Goal: Task Accomplishment & Management: Use online tool/utility

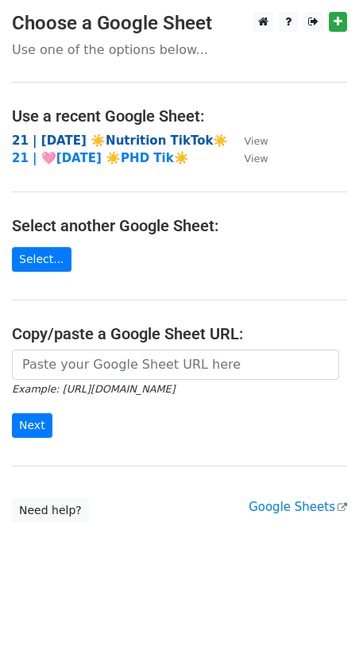
click at [100, 137] on strong "21 | SEP 5 ☀️Nutrition TikTok☀️" at bounding box center [120, 141] width 216 height 14
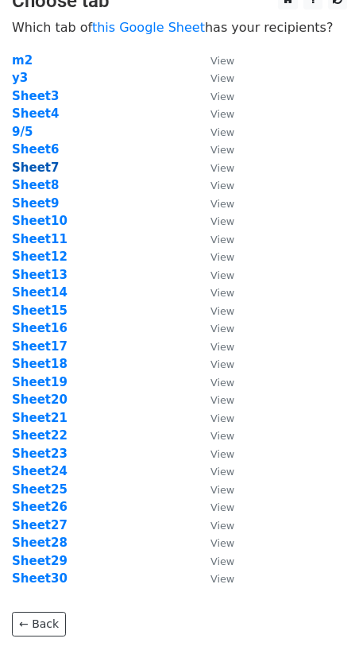
scroll to position [24, 0]
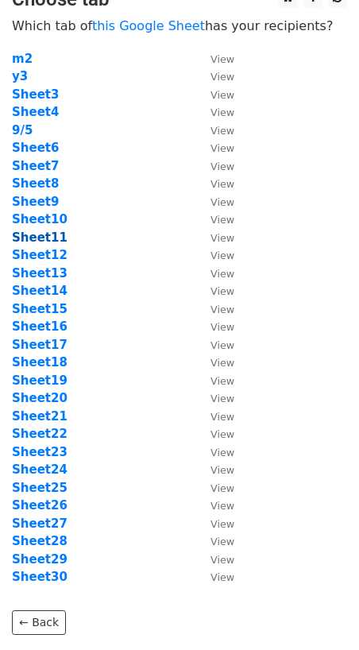
click at [33, 234] on strong "Sheet11" at bounding box center [40, 238] width 56 height 14
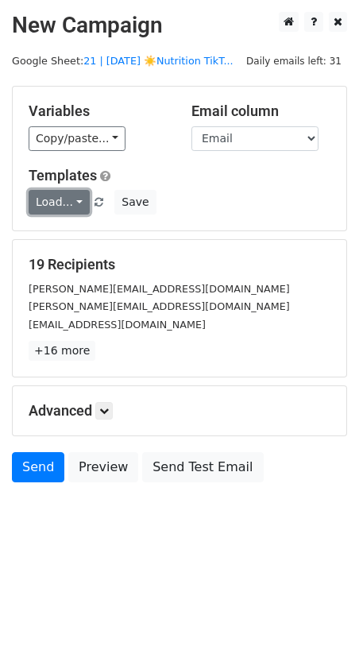
click at [57, 207] on link "Load..." at bounding box center [59, 202] width 61 height 25
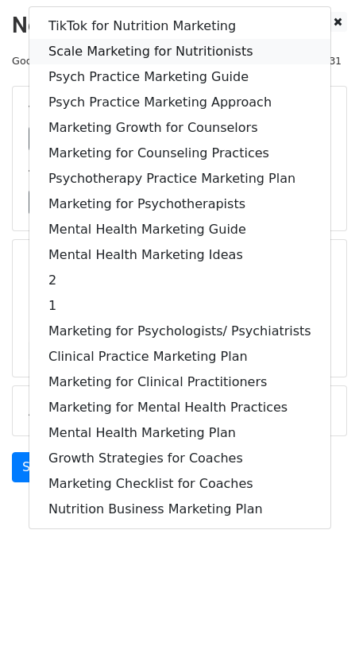
click at [121, 48] on link "Scale Marketing for Nutritionists" at bounding box center [179, 51] width 301 height 25
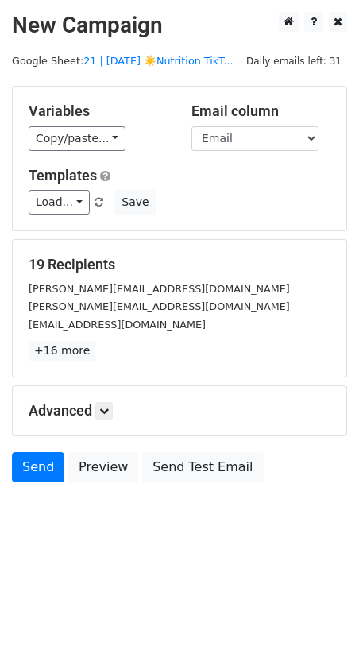
click at [92, 407] on h5 "Advanced" at bounding box center [180, 410] width 302 height 17
drag, startPoint x: 103, startPoint y: 409, endPoint x: 118, endPoint y: 424, distance: 21.9
click at [103, 409] on icon at bounding box center [104, 411] width 10 height 10
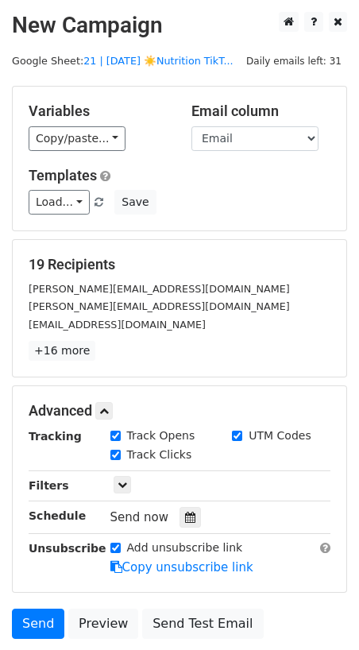
click at [181, 500] on div "Tracking Track Opens UTM Codes Track Clicks Filters Only include spreadsheet ro…" at bounding box center [180, 502] width 302 height 149
click at [185, 515] on icon at bounding box center [190, 517] width 10 height 11
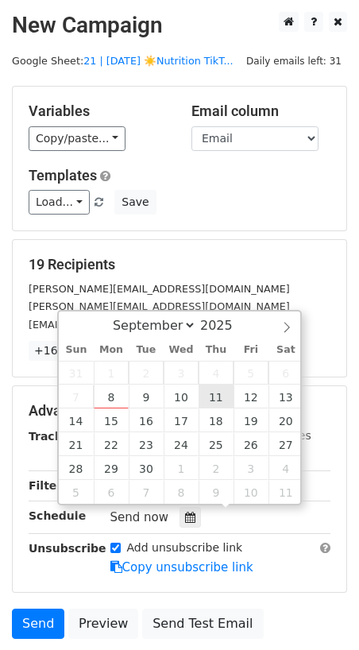
type input "2025-09-11 12:00"
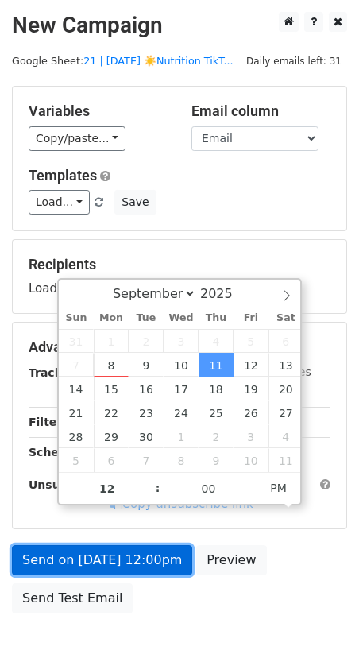
click at [147, 559] on link "Send on Sep 11 at 12:00pm" at bounding box center [102, 560] width 180 height 30
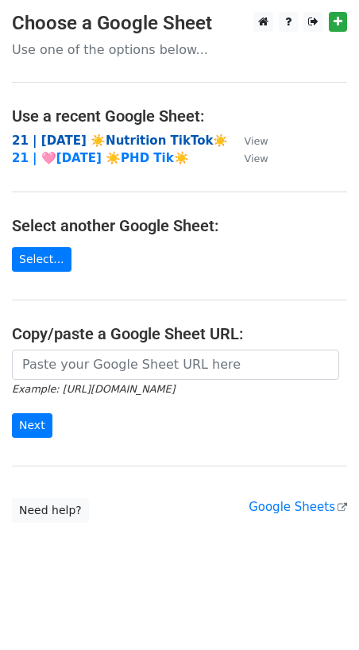
click at [157, 139] on strong "21 | SEP 5 ☀️Nutrition TikTok☀️" at bounding box center [120, 141] width 216 height 14
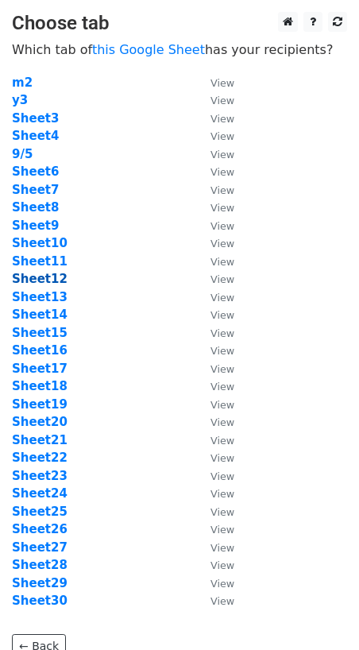
click at [45, 277] on strong "Sheet12" at bounding box center [40, 279] width 56 height 14
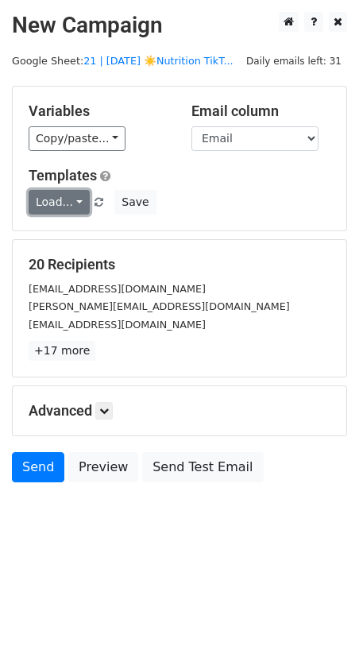
click at [60, 193] on link "Load..." at bounding box center [59, 202] width 61 height 25
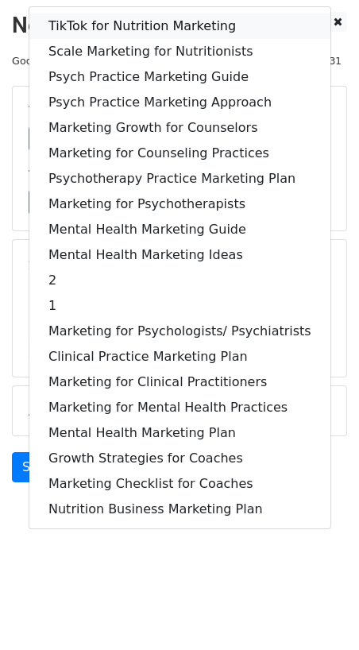
click at [130, 21] on link "TikTok for Nutrition Marketing" at bounding box center [179, 26] width 301 height 25
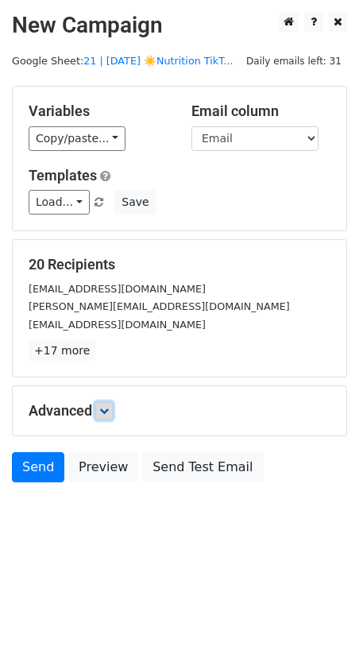
click at [103, 403] on link at bounding box center [103, 410] width 17 height 17
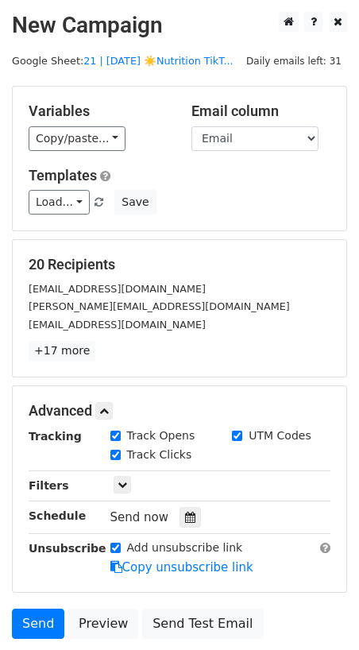
click at [182, 533] on div "Tracking Track Opens UTM Codes Track Clicks Filters Only include spreadsheet ro…" at bounding box center [180, 502] width 302 height 149
click at [183, 527] on div "Tracking Track Opens UTM Codes Track Clicks Filters Only include spreadsheet ro…" at bounding box center [180, 502] width 302 height 149
click at [182, 521] on div at bounding box center [190, 517] width 21 height 21
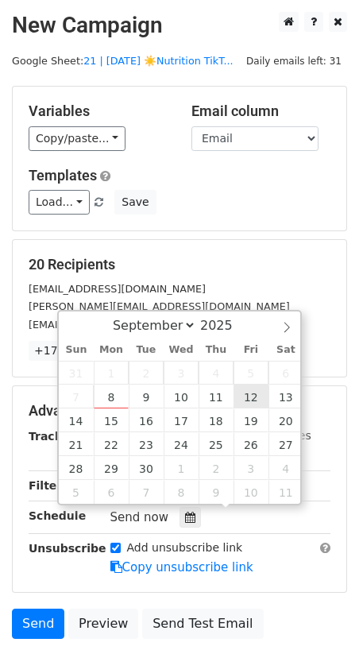
type input "2025-09-12 12:00"
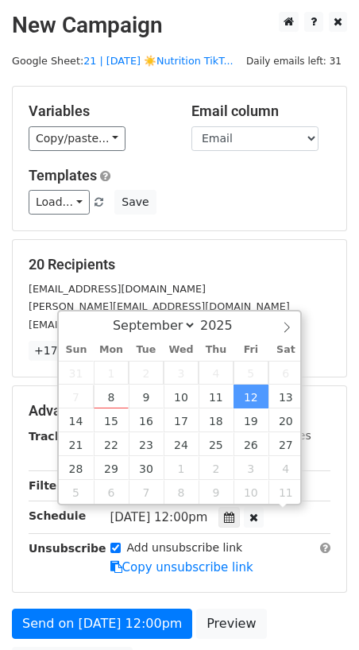
drag, startPoint x: 243, startPoint y: 391, endPoint x: 164, endPoint y: 483, distance: 121.1
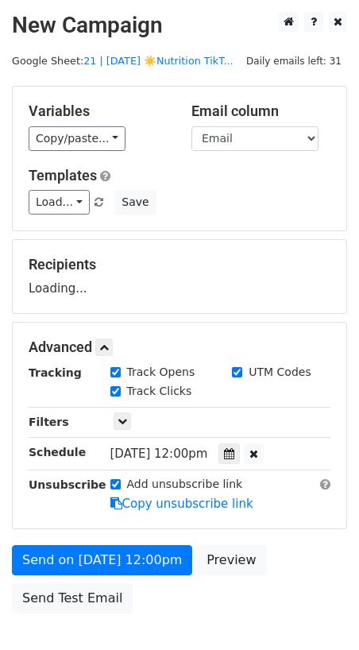
click at [145, 535] on form "Variables Copy/paste... {{Name}} {{Email}} Email column Name Email Templates Lo…" at bounding box center [179, 354] width 335 height 536
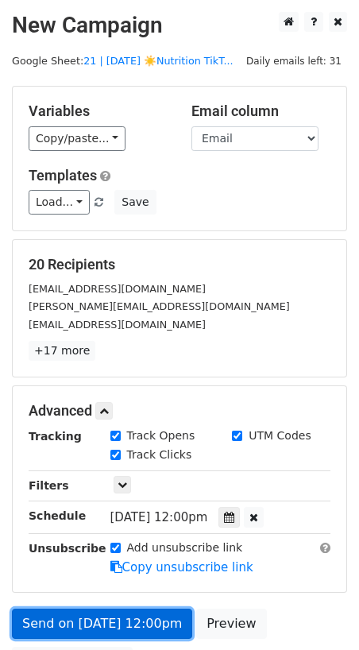
click at [137, 561] on form "Variables Copy/paste... {{Name}} {{Email}} Email column Name Email Templates Lo…" at bounding box center [179, 385] width 335 height 599
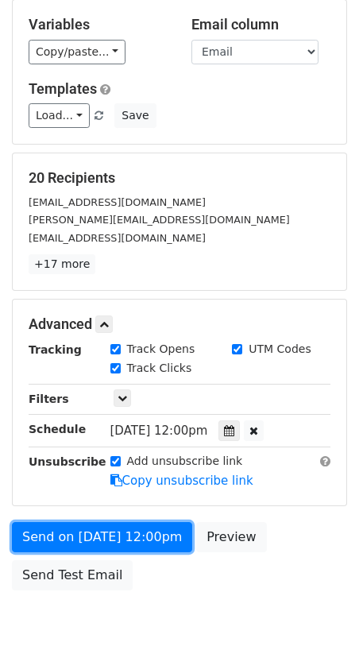
scroll to position [89, 0]
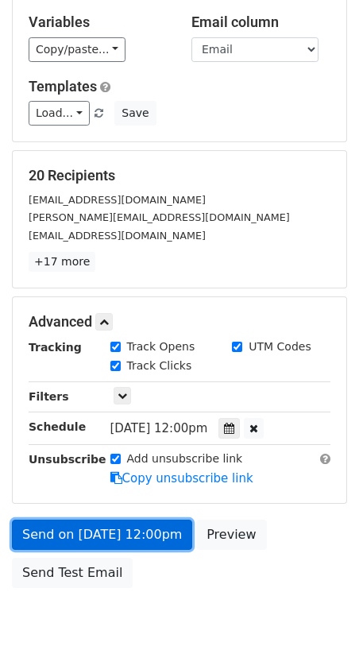
click at [69, 520] on link "Send on Sep 12 at 12:00pm" at bounding box center [102, 535] width 180 height 30
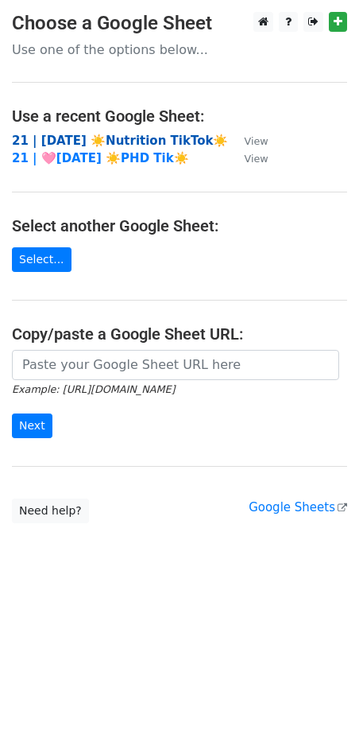
click at [137, 142] on strong "21 | SEP 5 ☀️Nutrition TikTok☀️" at bounding box center [120, 141] width 216 height 14
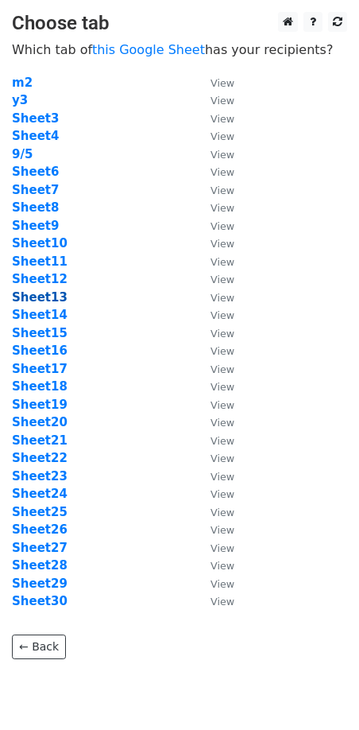
click at [37, 300] on strong "Sheet13" at bounding box center [40, 297] width 56 height 14
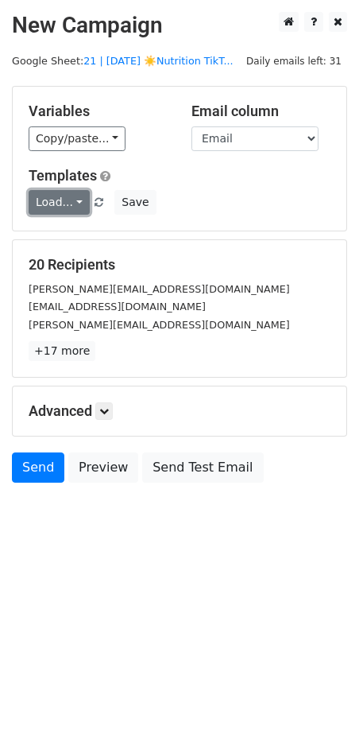
click at [54, 200] on link "Load..." at bounding box center [59, 202] width 61 height 25
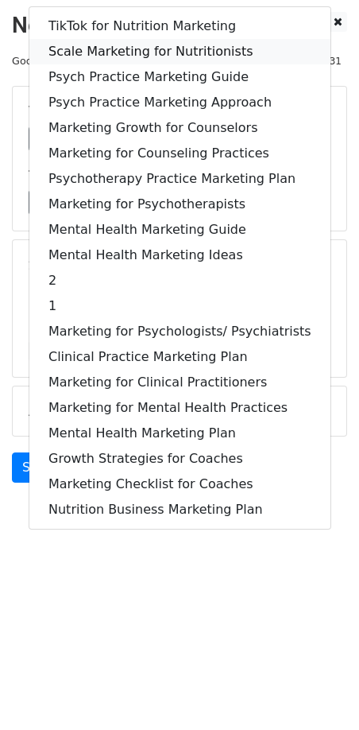
click at [132, 46] on link "Scale Marketing for Nutritionists" at bounding box center [179, 51] width 301 height 25
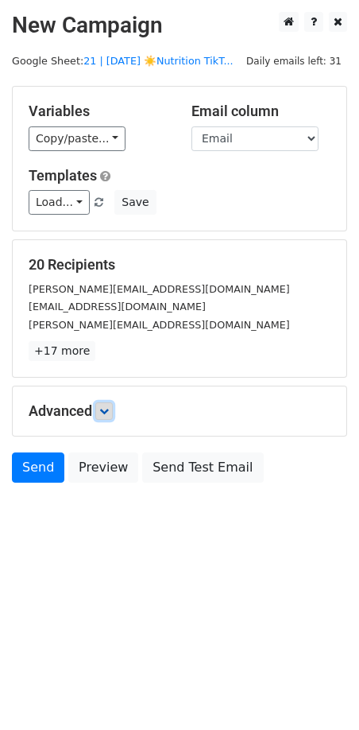
click at [108, 409] on icon at bounding box center [104, 411] width 10 height 10
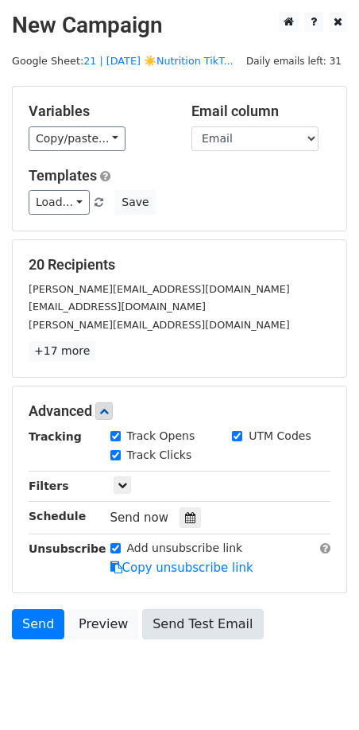
click at [185, 514] on icon at bounding box center [190, 517] width 10 height 11
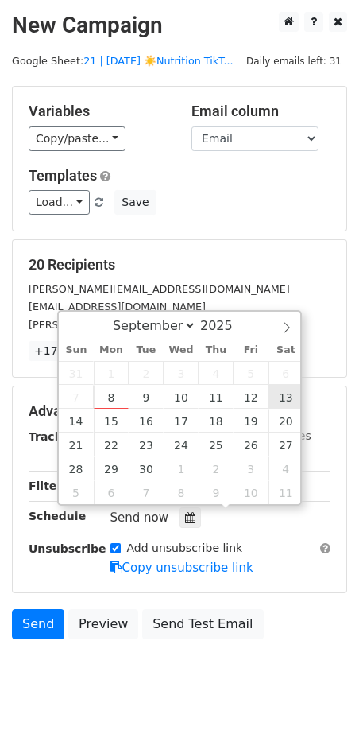
type input "2025-09-13 12:00"
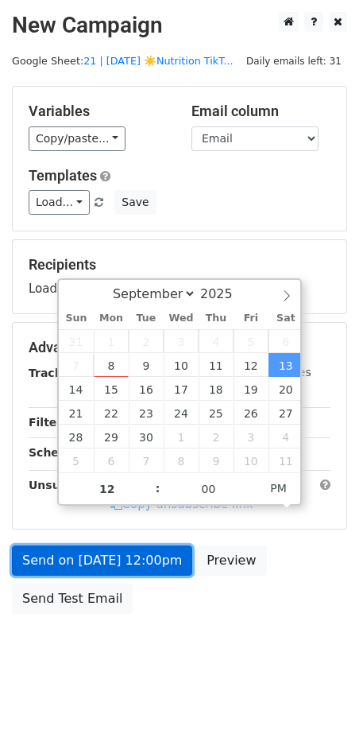
click at [147, 547] on link "Send on Sep 13 at 12:00pm" at bounding box center [102, 560] width 180 height 30
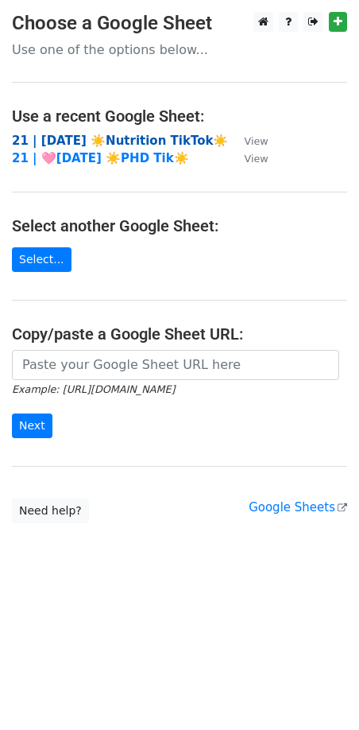
click at [116, 141] on strong "21 | [DATE] ☀️Nutrition TikTok☀️" at bounding box center [120, 141] width 216 height 14
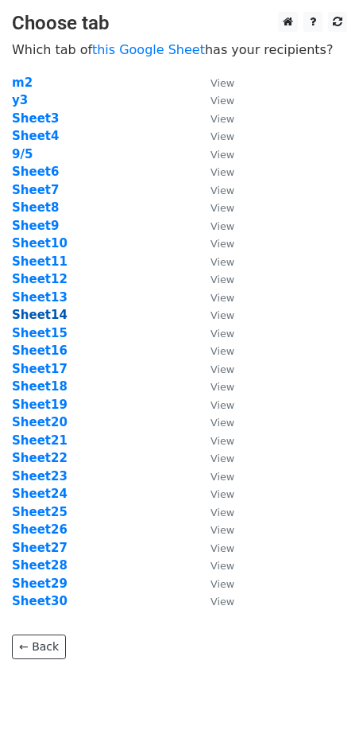
click at [44, 316] on strong "Sheet14" at bounding box center [40, 315] width 56 height 14
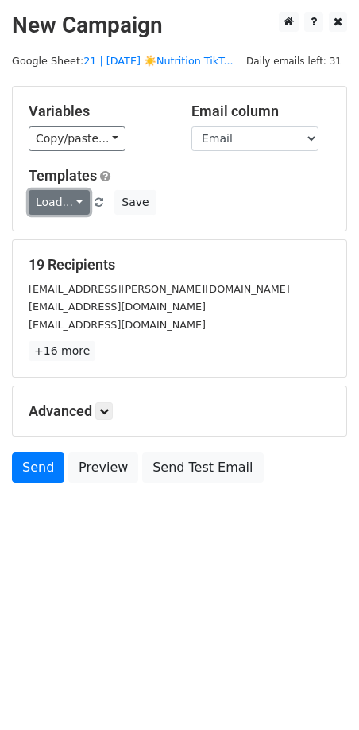
click at [63, 196] on link "Load..." at bounding box center [59, 202] width 61 height 25
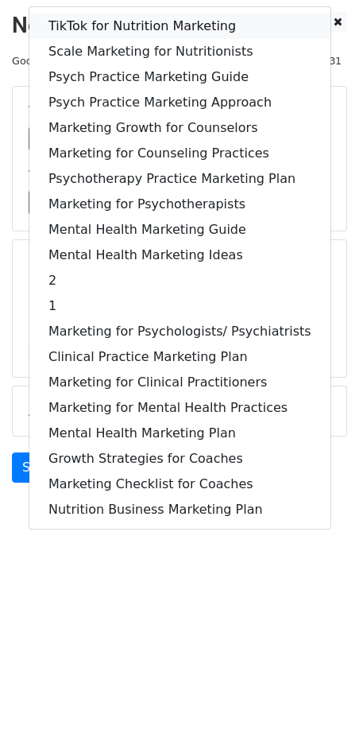
click at [135, 21] on link "TikTok for Nutrition Marketing" at bounding box center [179, 26] width 301 height 25
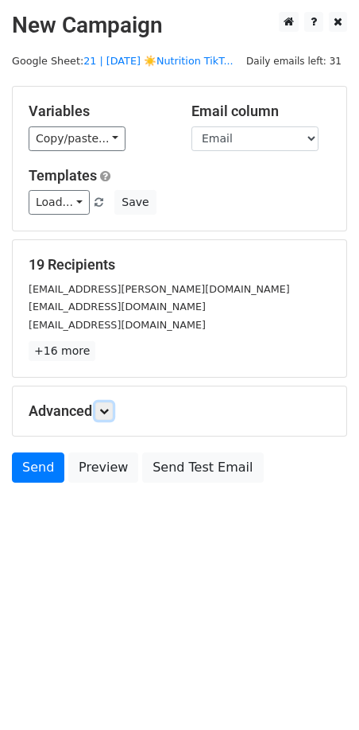
drag, startPoint x: 108, startPoint y: 408, endPoint x: 130, endPoint y: 437, distance: 36.4
click at [108, 408] on icon at bounding box center [104, 411] width 10 height 10
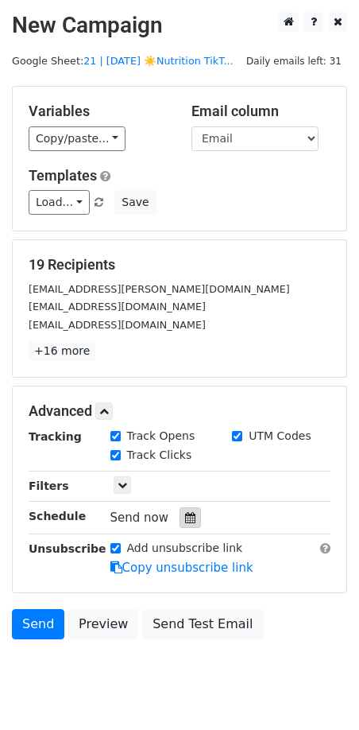
click at [186, 515] on icon at bounding box center [190, 517] width 10 height 11
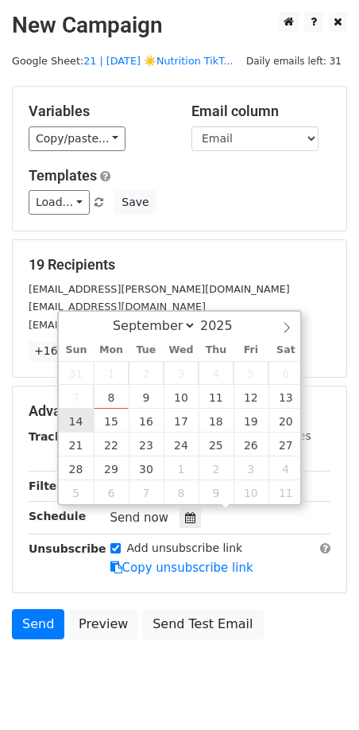
type input "[DATE] 12:00"
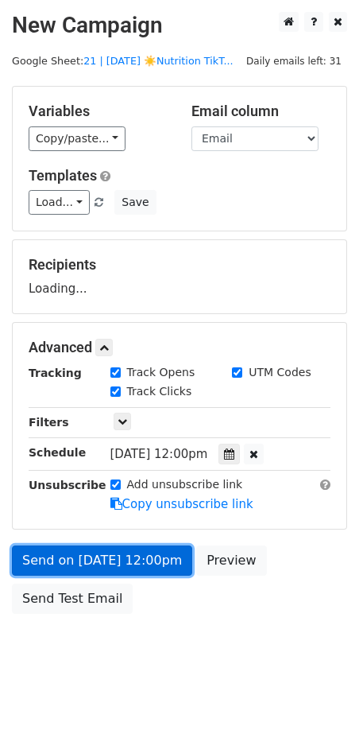
click at [102, 560] on link "Send on [DATE] 12:00pm" at bounding box center [102, 560] width 180 height 30
